Goal: Information Seeking & Learning: Find specific fact

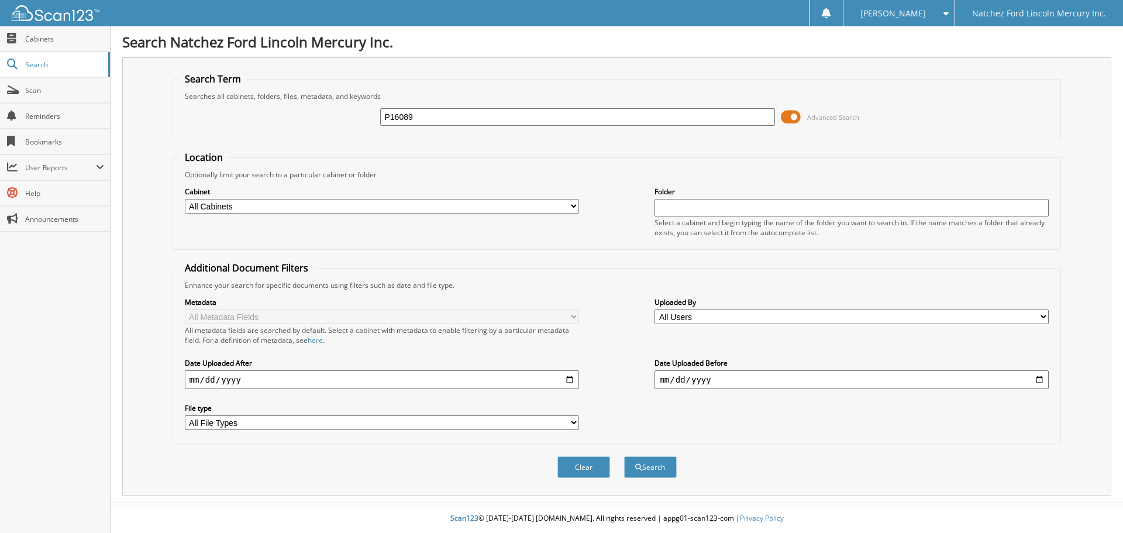
type input "P16089"
click at [624, 456] on button "Search" at bounding box center [650, 467] width 53 height 22
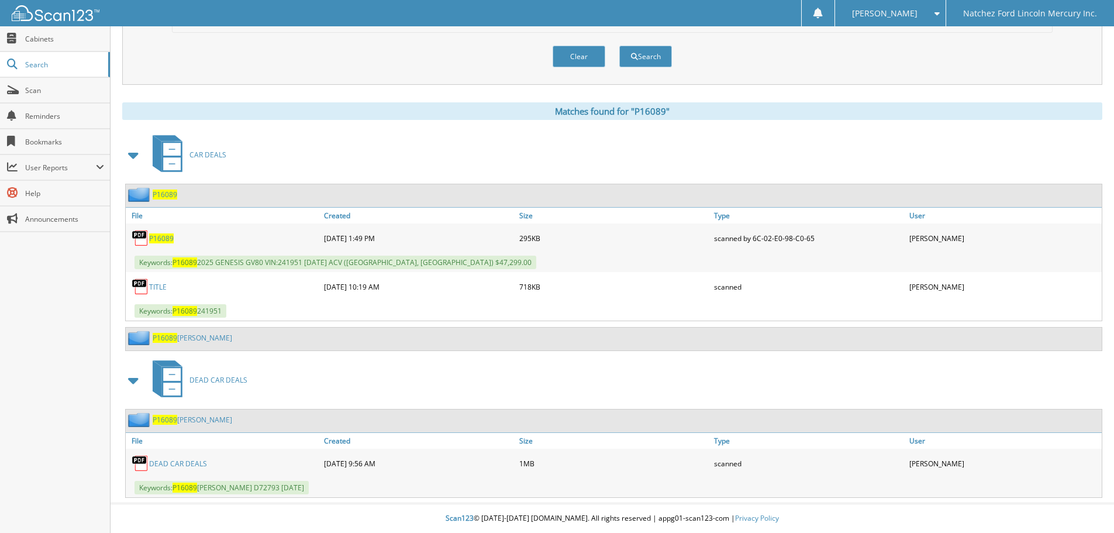
scroll to position [411, 0]
click at [164, 242] on span "P16089" at bounding box center [161, 238] width 25 height 10
click at [54, 45] on link "Cabinets" at bounding box center [55, 38] width 110 height 25
